Goal: Task Accomplishment & Management: Use online tool/utility

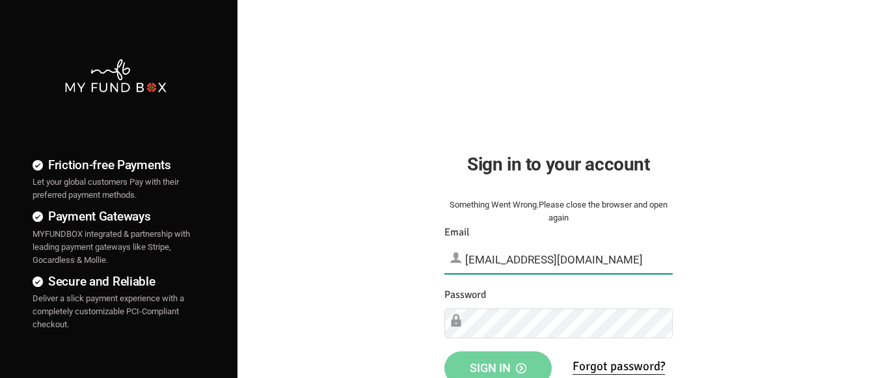
type input "[EMAIL_ADDRESS][DOMAIN_NAME]"
click at [498, 364] on span "Sign in" at bounding box center [498, 368] width 57 height 14
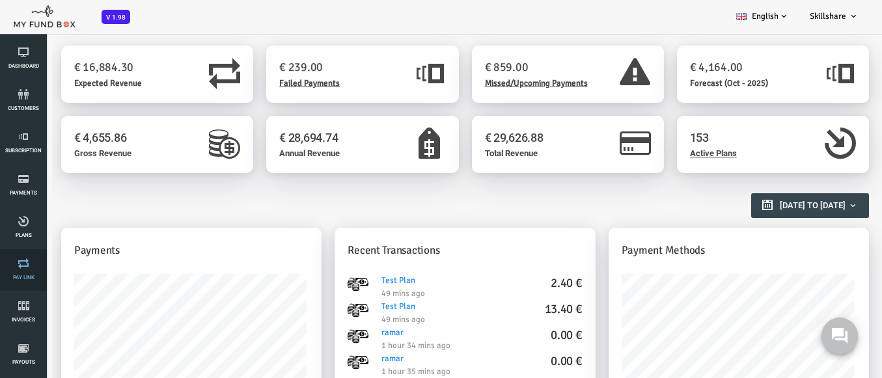
click at [23, 270] on link "Pay Link" at bounding box center [23, 270] width 39 height 42
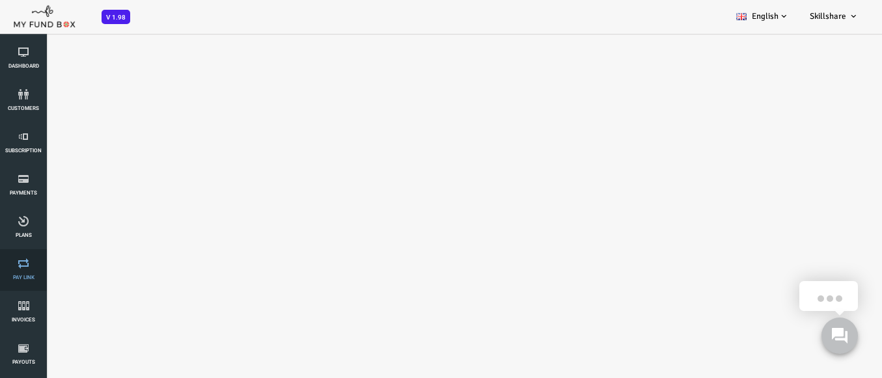
select select "100"
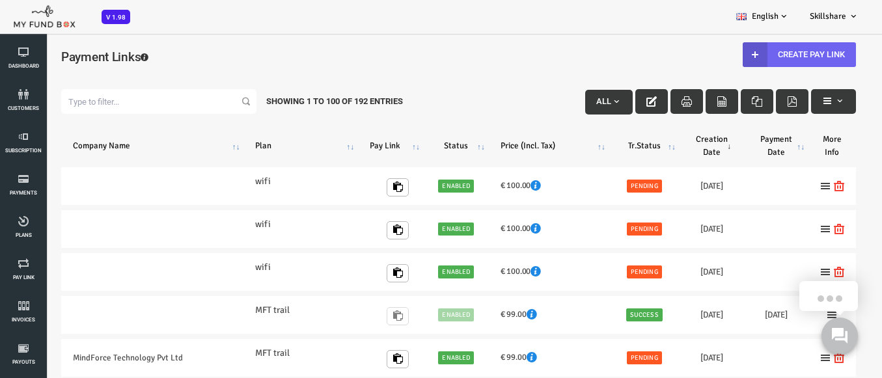
click at [755, 54] on link "Create Pay Link" at bounding box center [763, 54] width 113 height 25
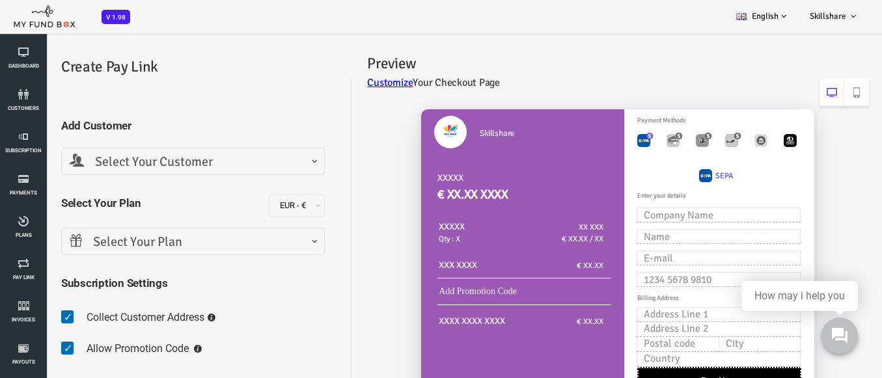
click at [155, 161] on span "Select Your Customer" at bounding box center [157, 162] width 247 height 20
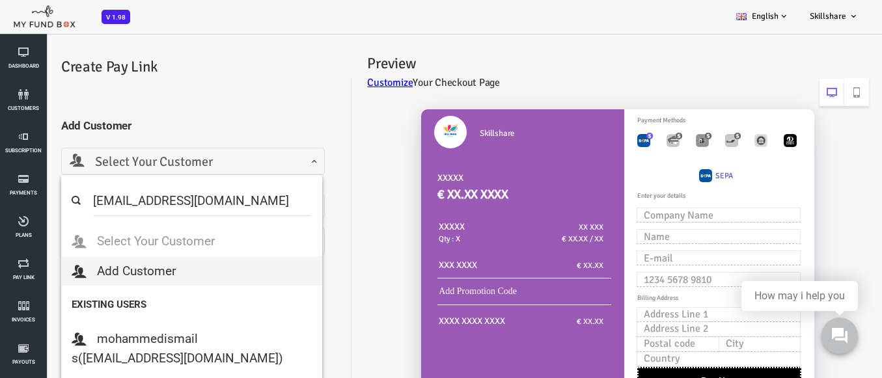
select select "[EMAIL_ADDRESS][DOMAIN_NAME]"
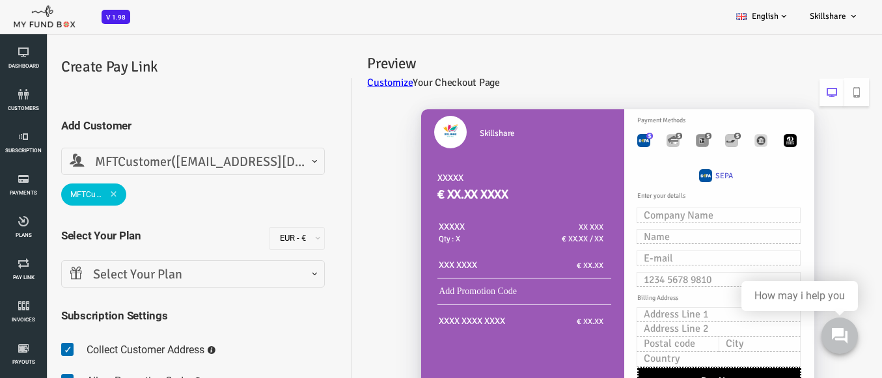
click at [155, 274] on span "Select Your Plan" at bounding box center [157, 275] width 247 height 20
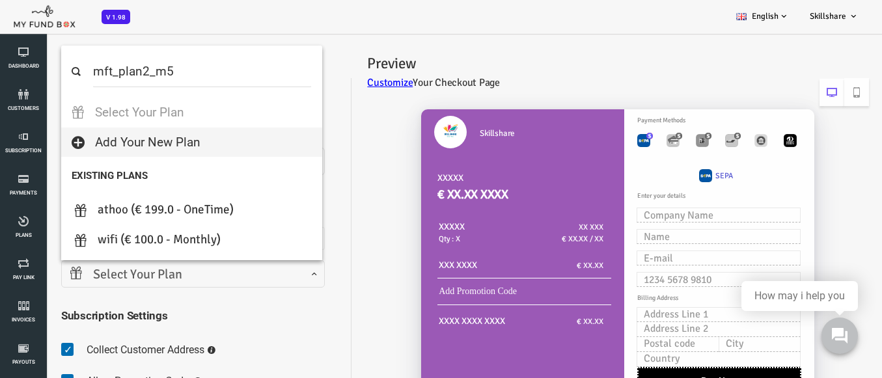
select select "MFT_Plan2_m5"
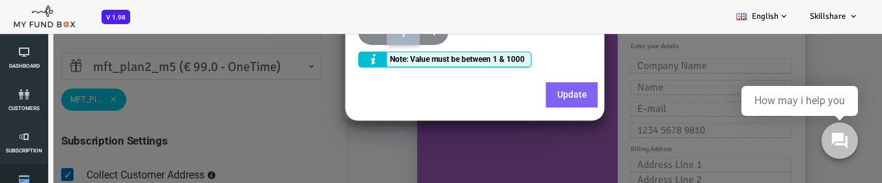
scroll to position [232, 0]
